Goal: Information Seeking & Learning: Check status

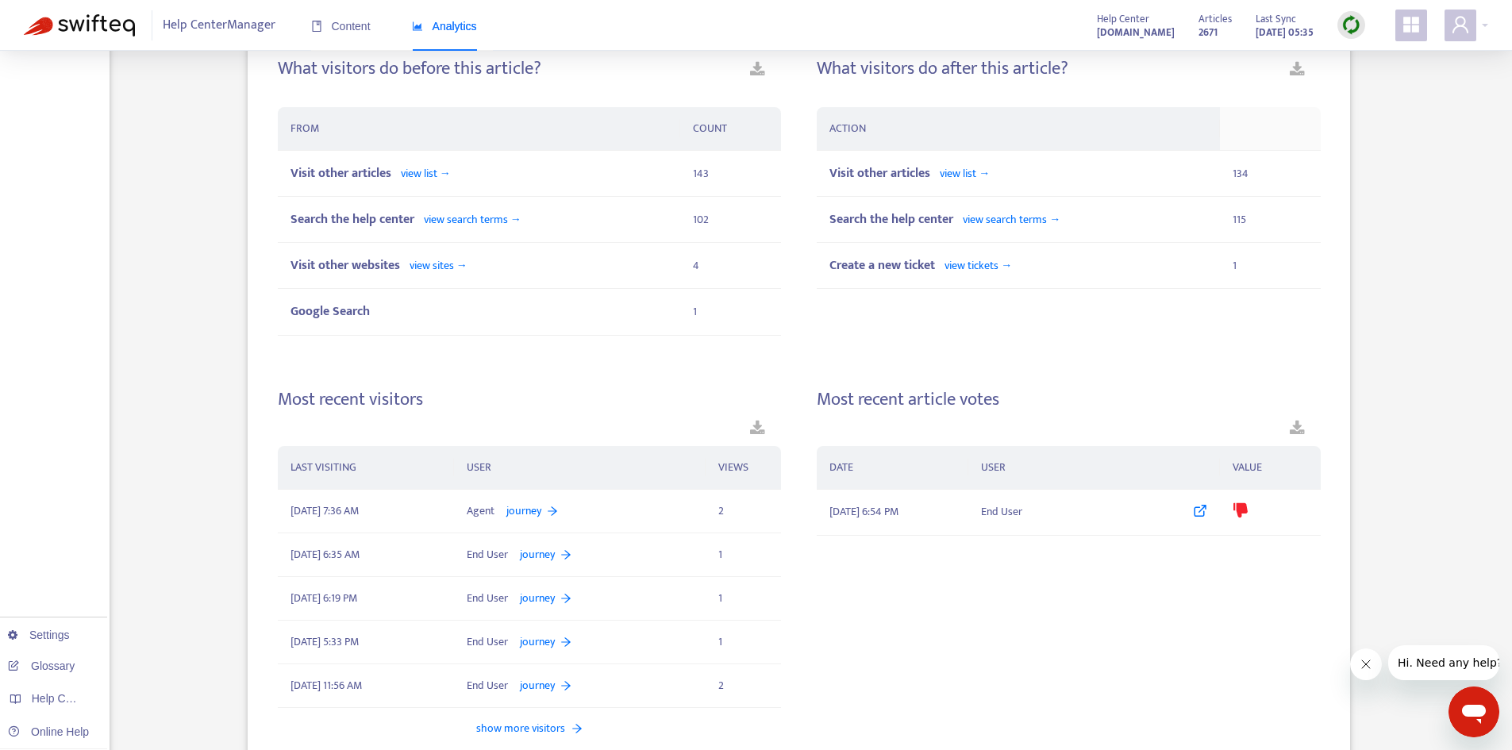
scroll to position [904, 0]
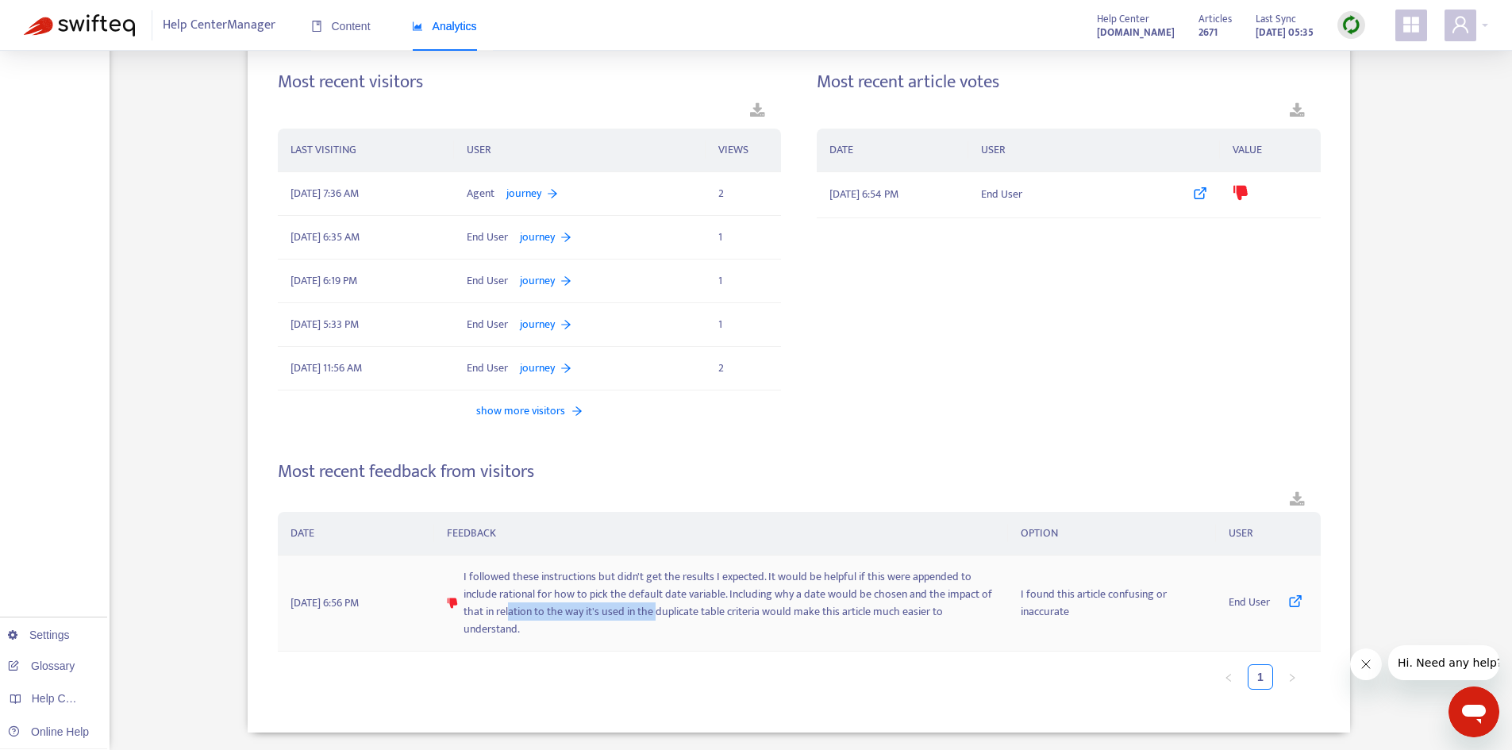
drag, startPoint x: 507, startPoint y: 611, endPoint x: 657, endPoint y: 617, distance: 151.0
click at [657, 617] on span "I followed these instructions but didn't get the results I expected. It would b…" at bounding box center [729, 603] width 531 height 70
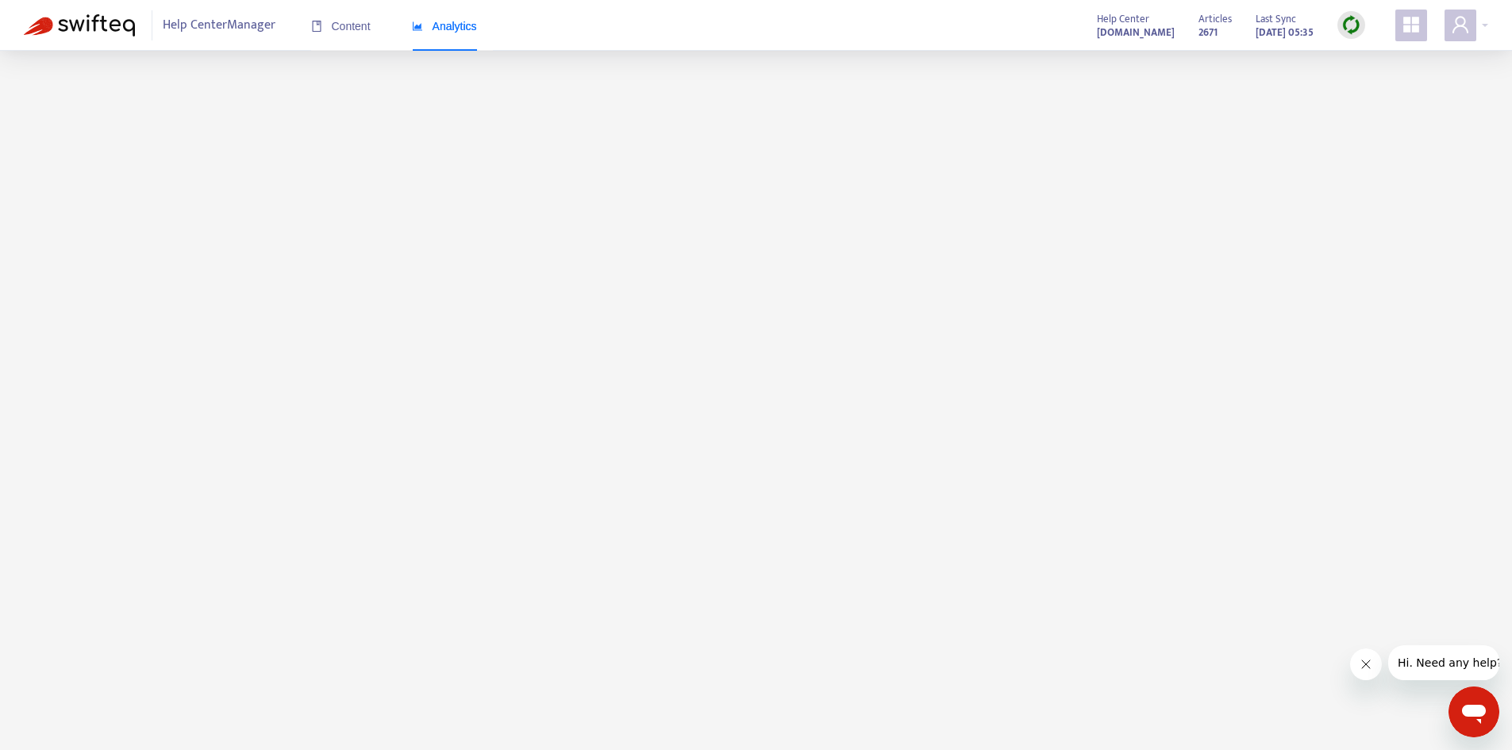
scroll to position [51, 0]
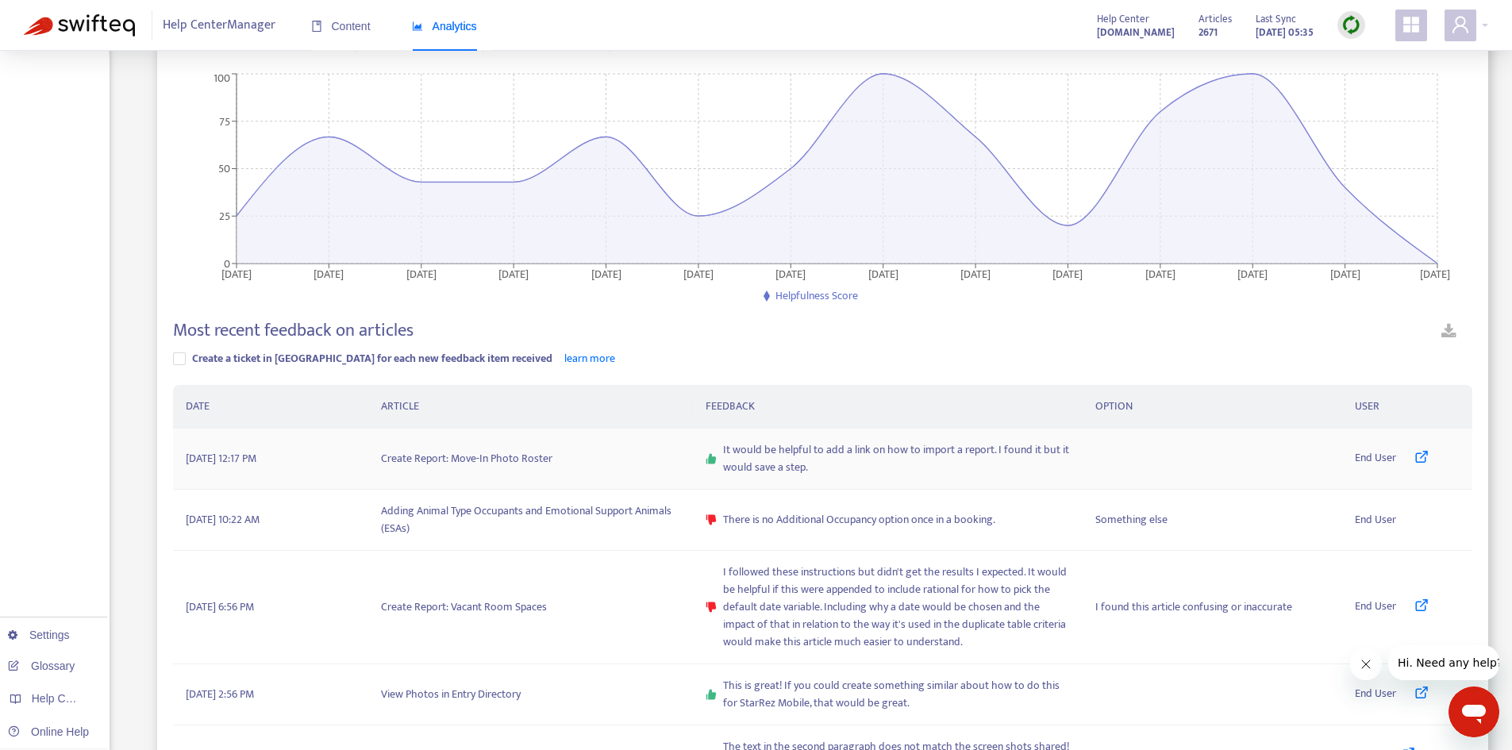
scroll to position [210, 0]
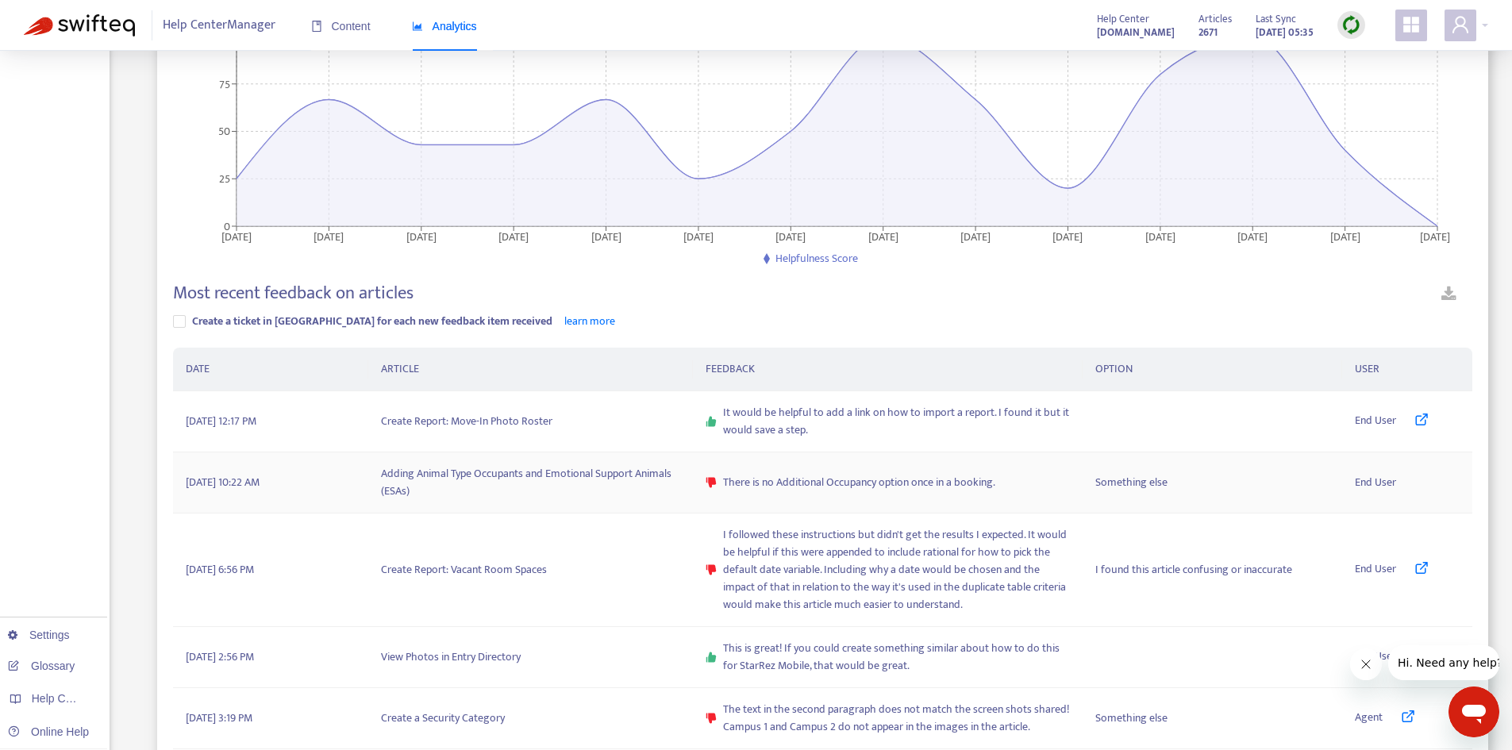
click at [863, 487] on span "There is no Additional Occupancy option once in a booking." at bounding box center [859, 482] width 272 height 17
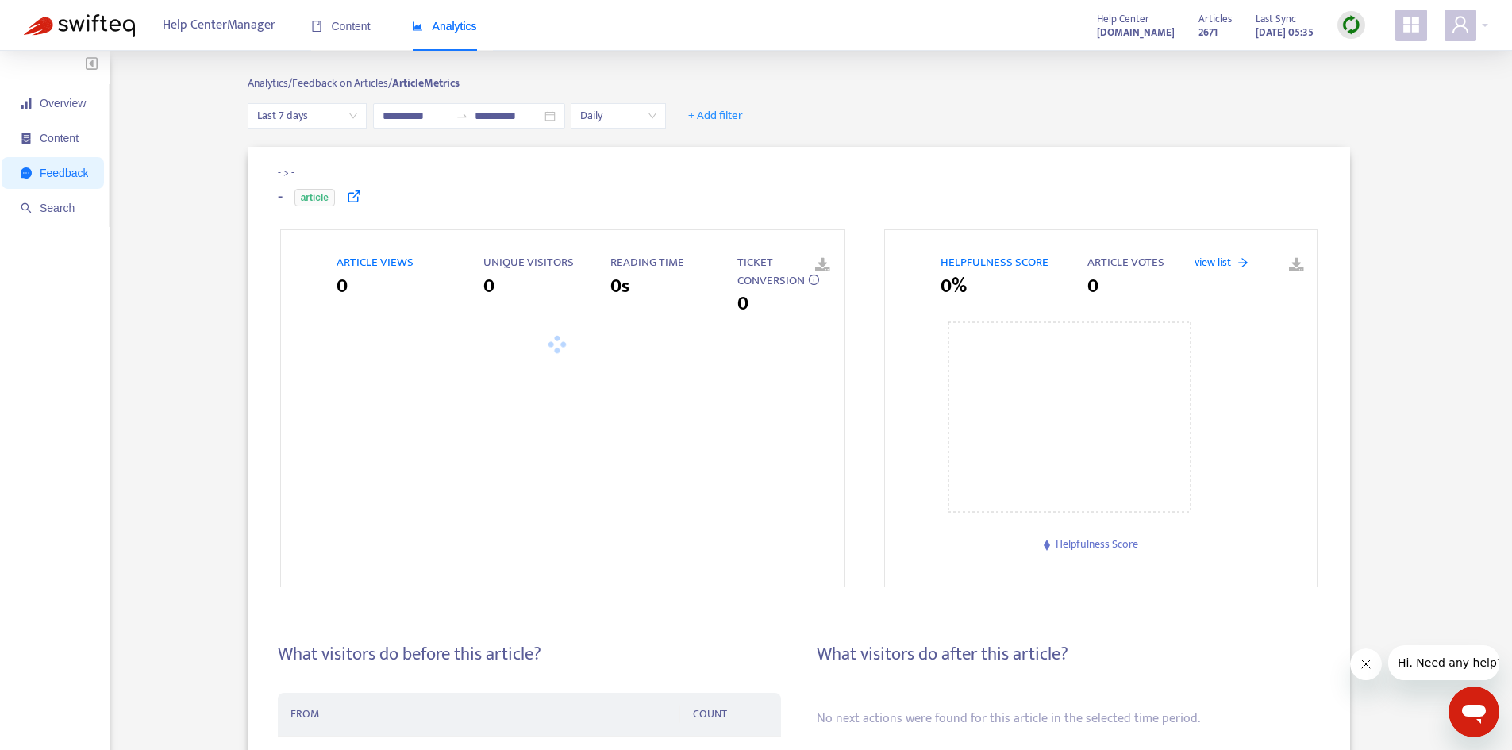
type input "**********"
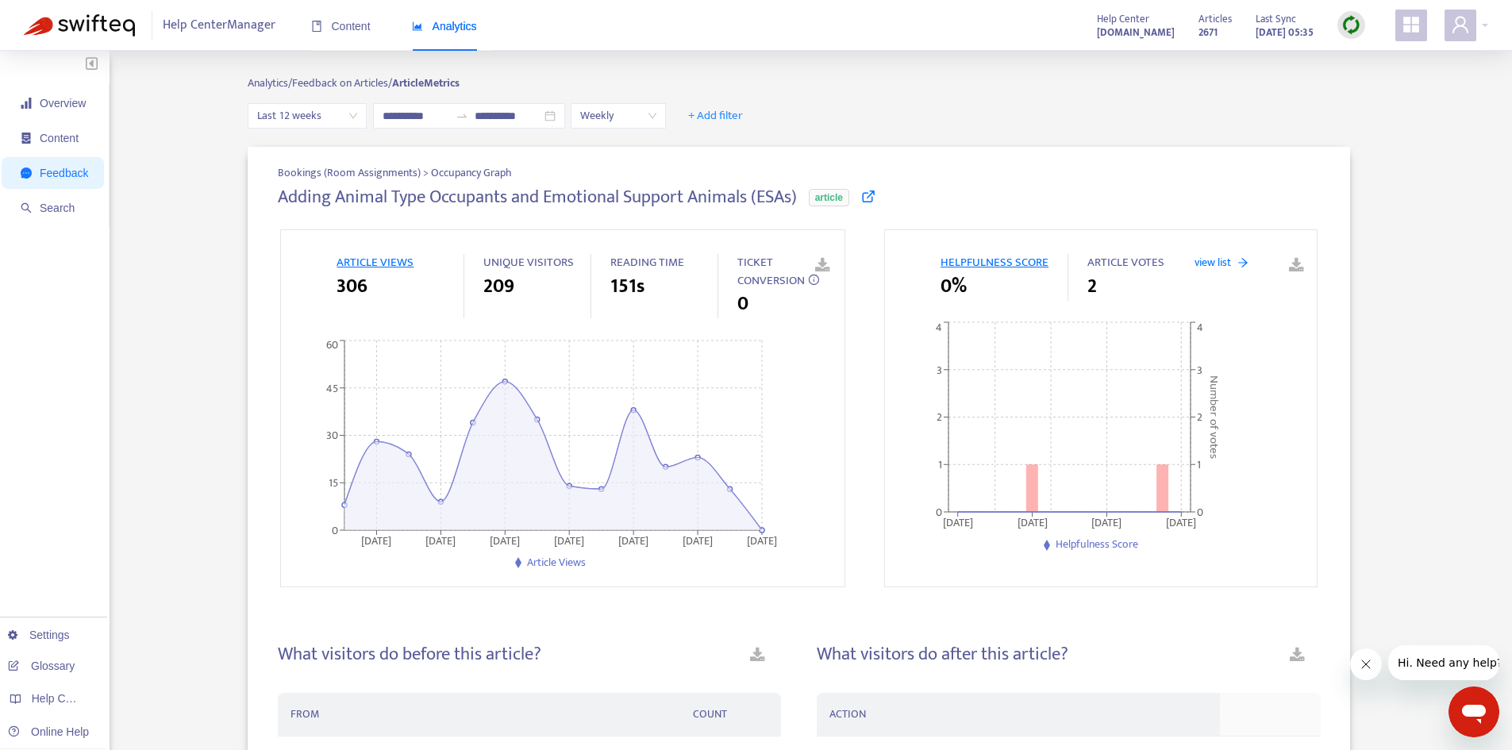
click at [862, 196] on icon at bounding box center [868, 196] width 14 height 14
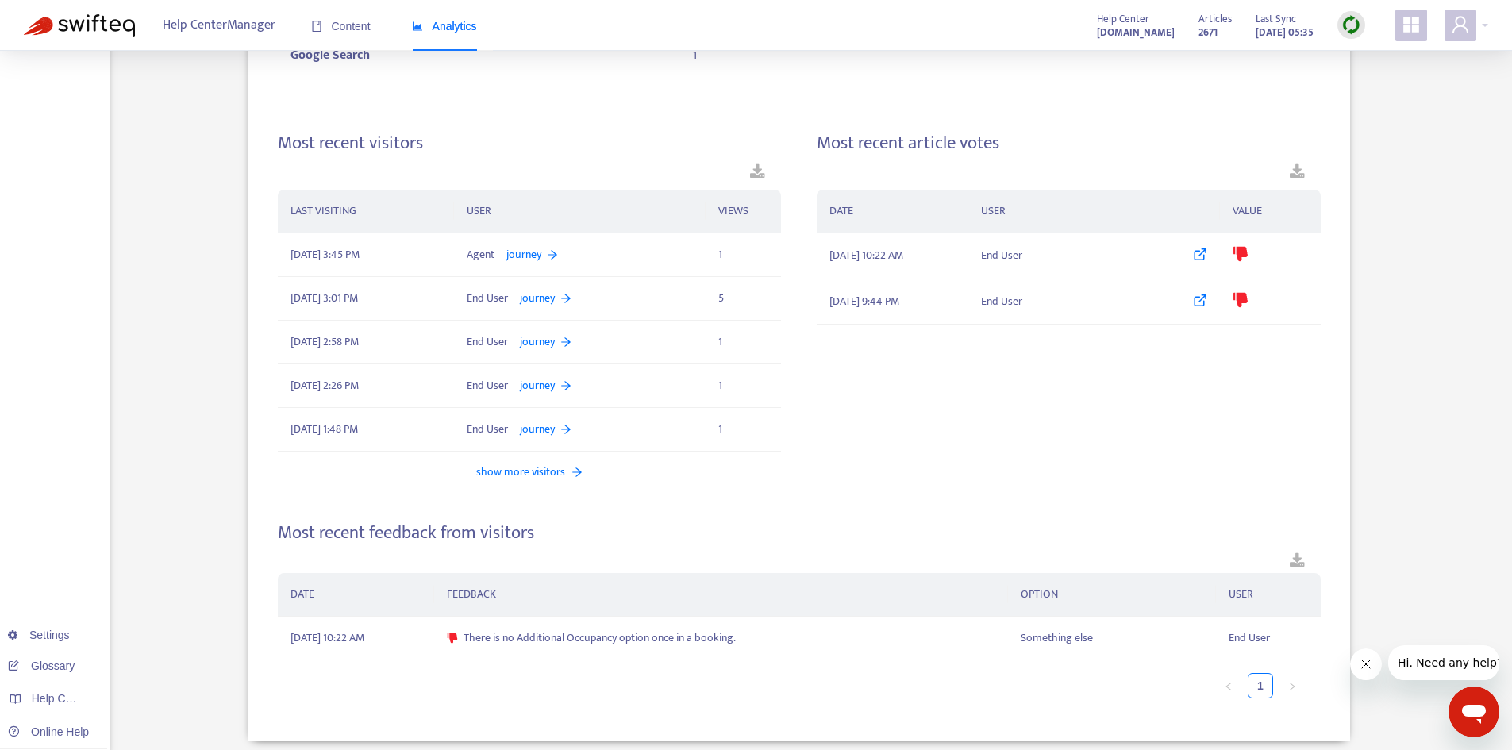
scroll to position [869, 0]
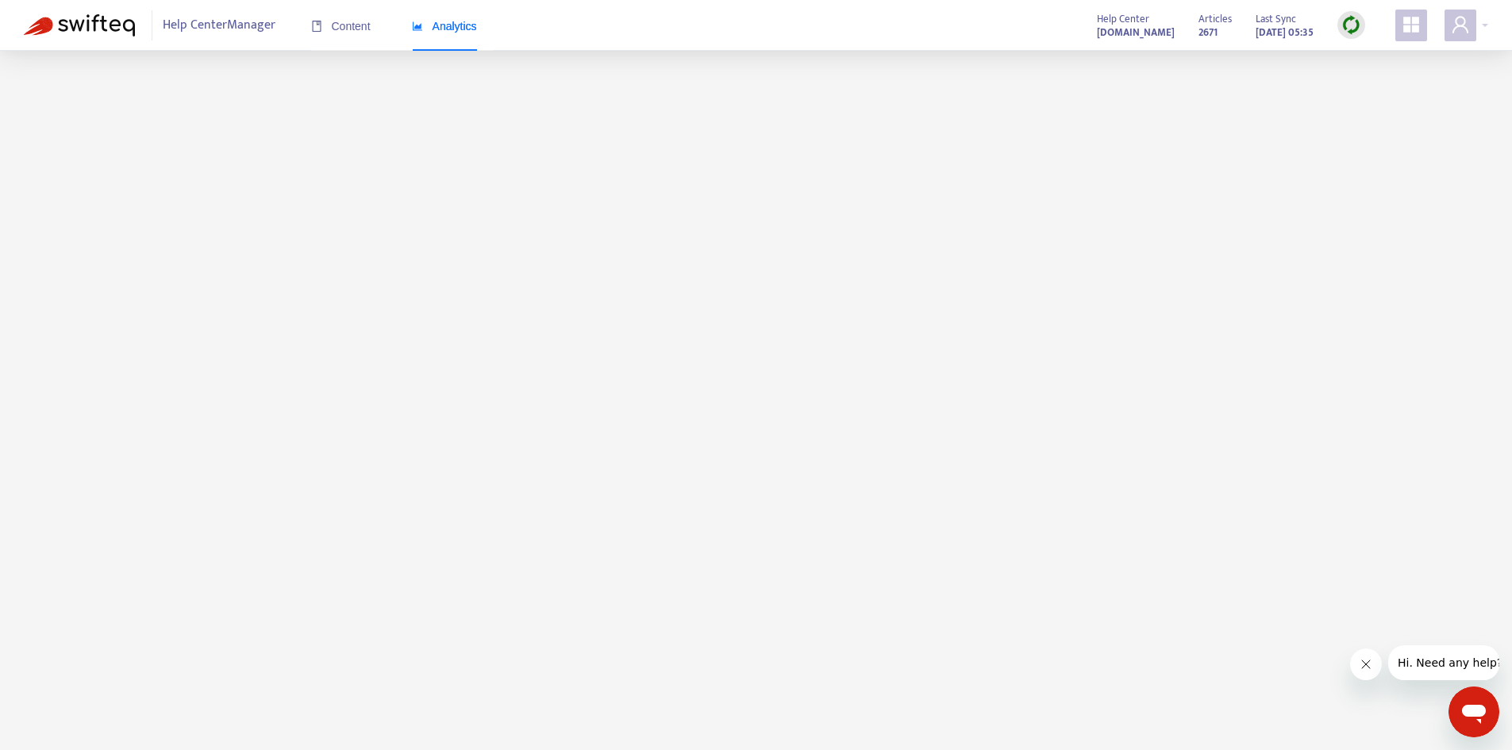
scroll to position [51, 0]
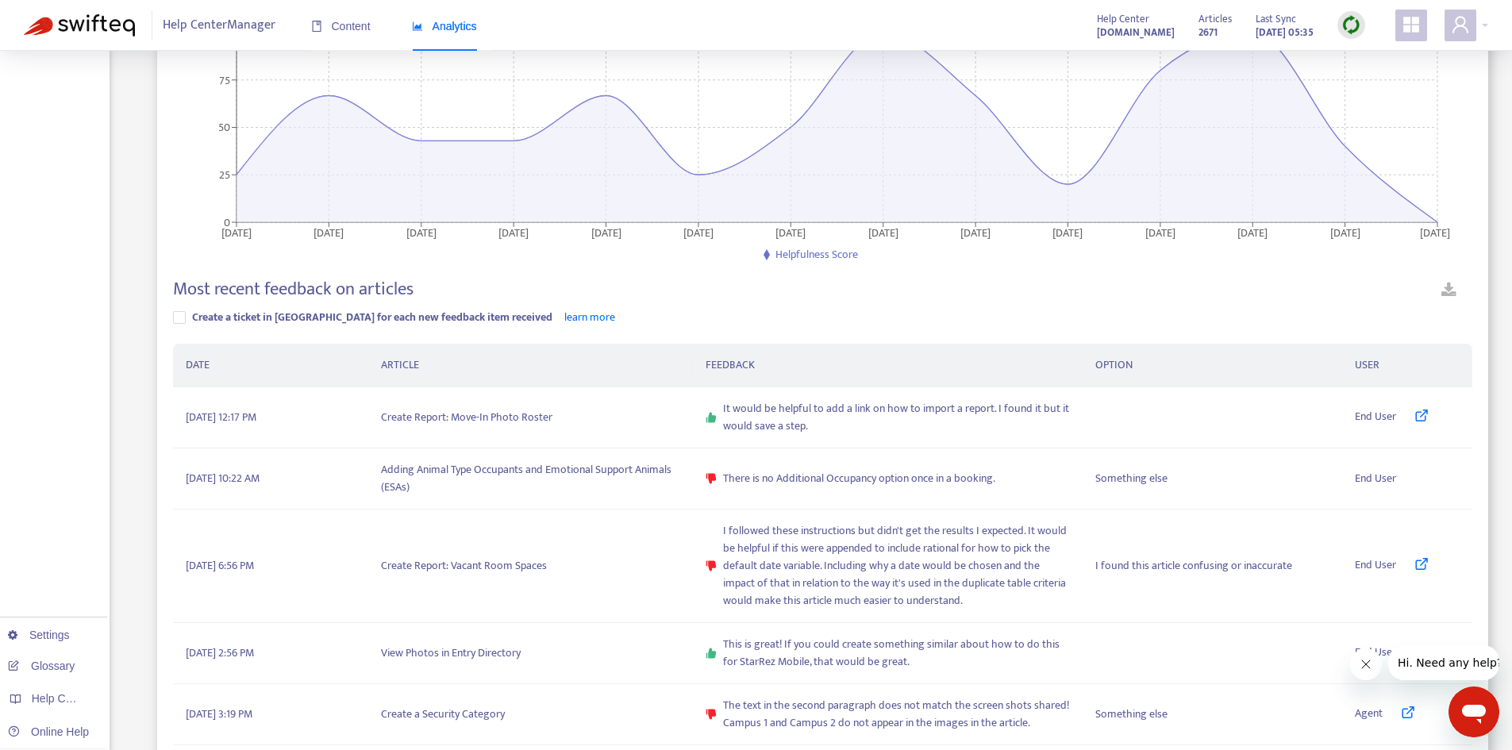
scroll to position [289, 0]
